Goal: Information Seeking & Learning: Learn about a topic

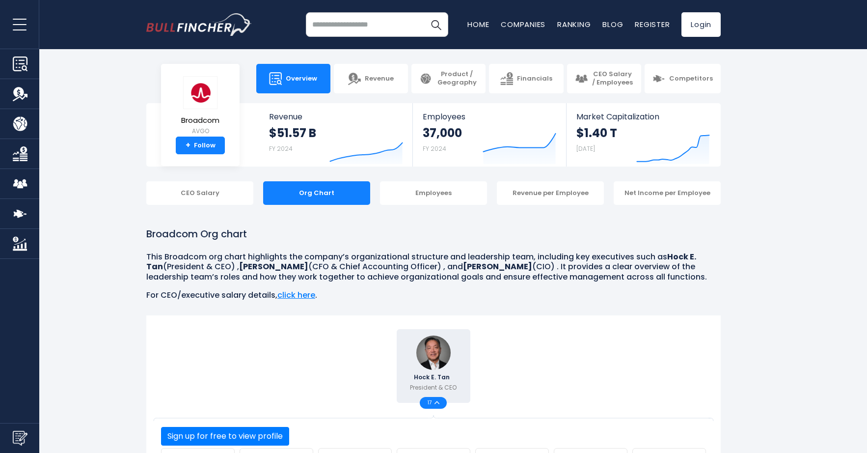
click at [304, 86] on link "Overview" at bounding box center [293, 78] width 74 height 29
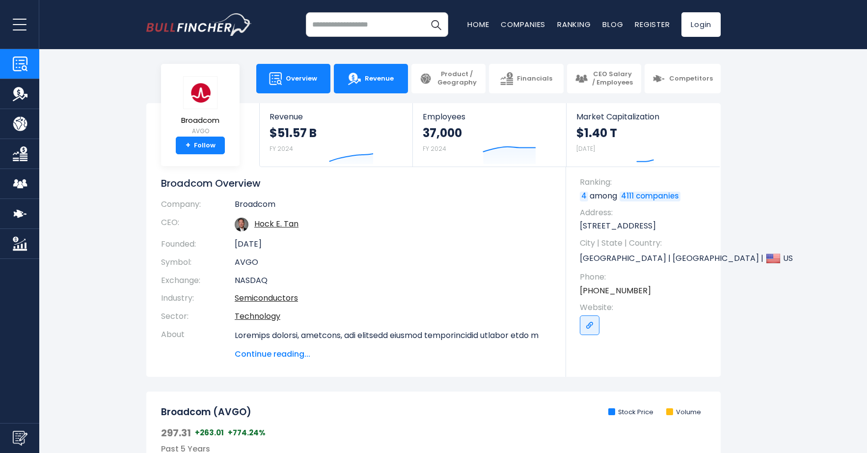
click at [390, 73] on link "Revenue" at bounding box center [371, 78] width 74 height 29
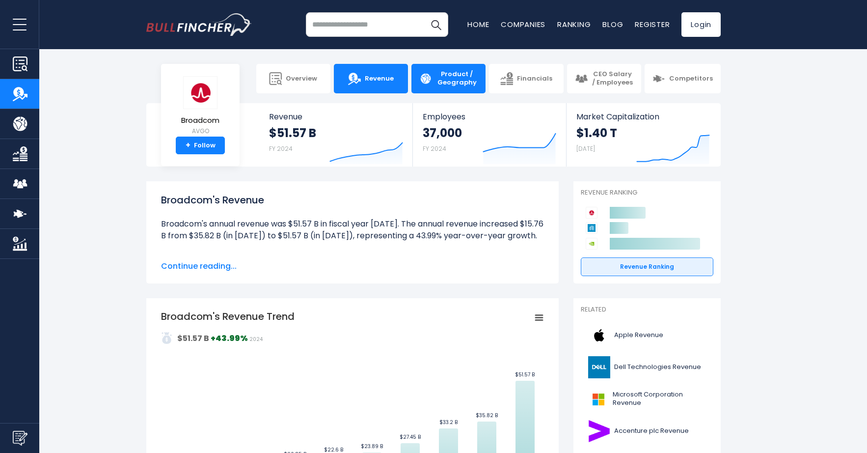
click at [446, 83] on span "Product / Geography" at bounding box center [457, 78] width 42 height 17
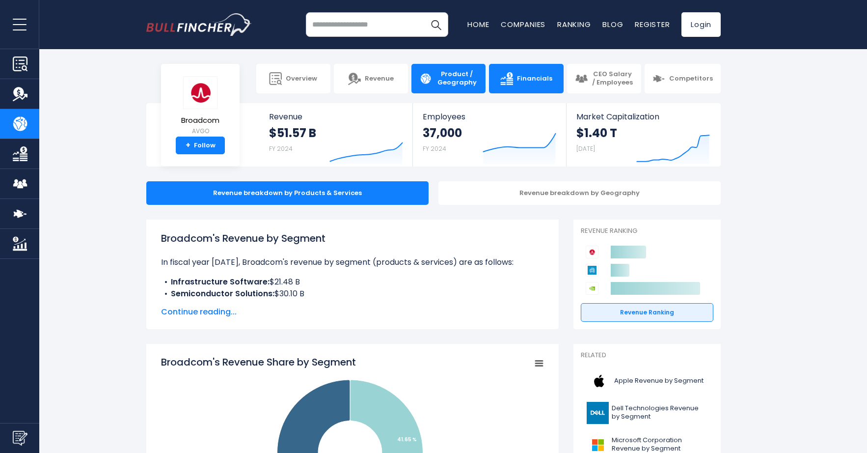
click at [541, 78] on span "Financials" at bounding box center [534, 79] width 35 height 8
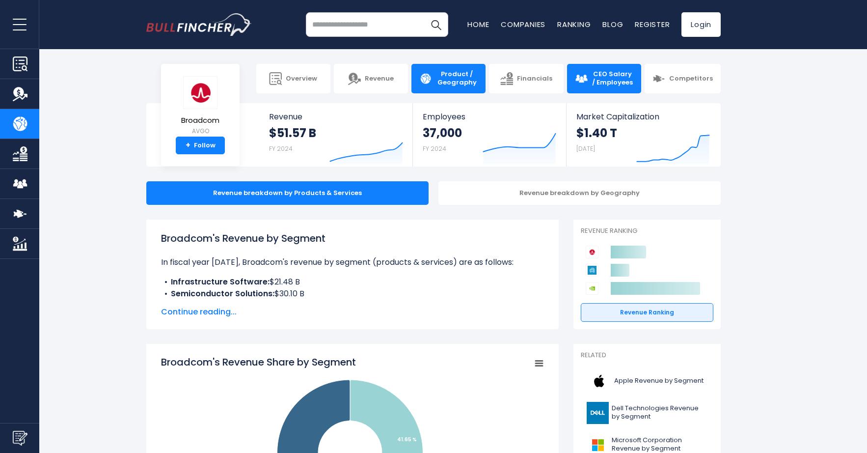
click at [630, 84] on span "CEO Salary / Employees" at bounding box center [612, 78] width 42 height 17
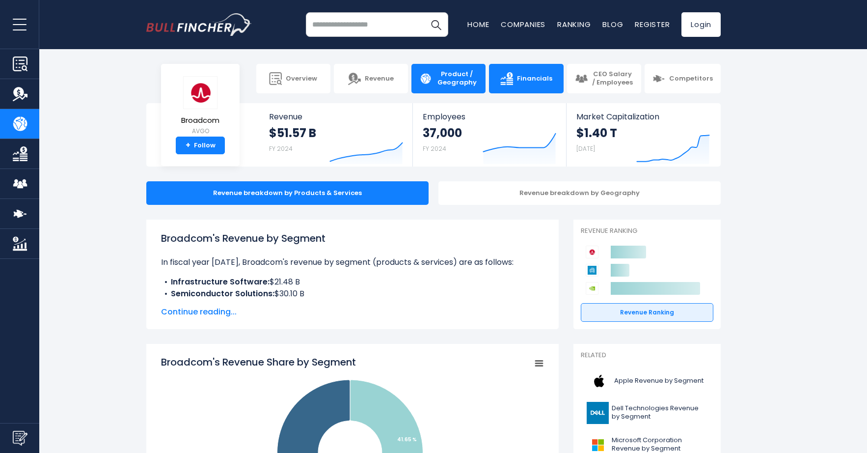
click at [544, 80] on span "Financials" at bounding box center [534, 79] width 35 height 8
click at [533, 80] on span "Financials" at bounding box center [534, 79] width 35 height 8
